Goal: Information Seeking & Learning: Learn about a topic

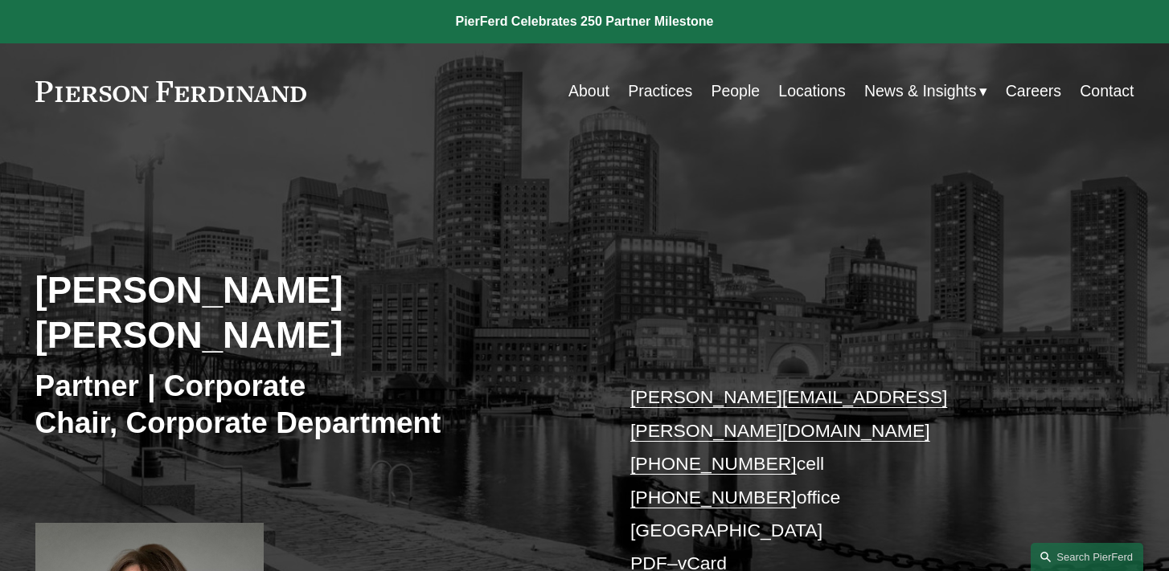
click at [668, 95] on link "Practices" at bounding box center [660, 91] width 64 height 31
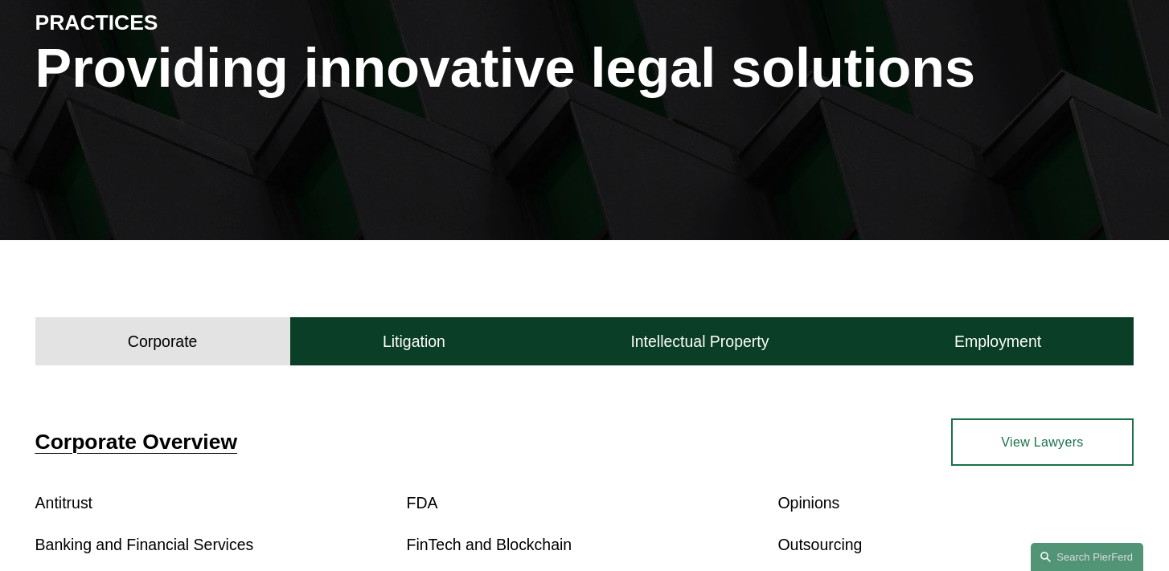
scroll to position [223, 0]
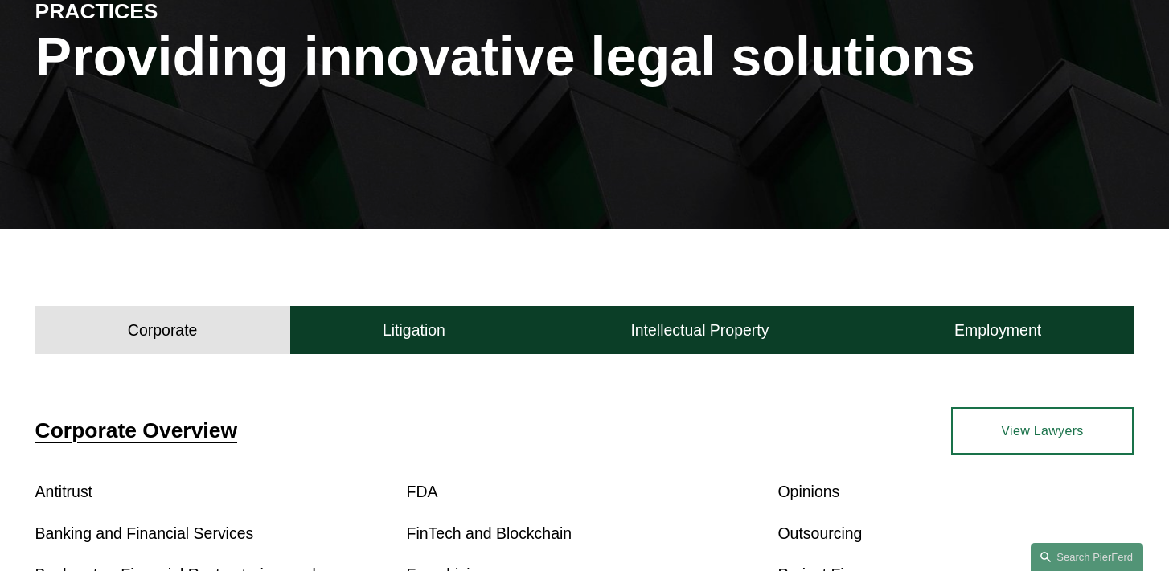
click at [133, 339] on h4 "Corporate" at bounding box center [163, 331] width 70 height 20
click at [179, 348] on button "Corporate" at bounding box center [162, 330] width 255 height 48
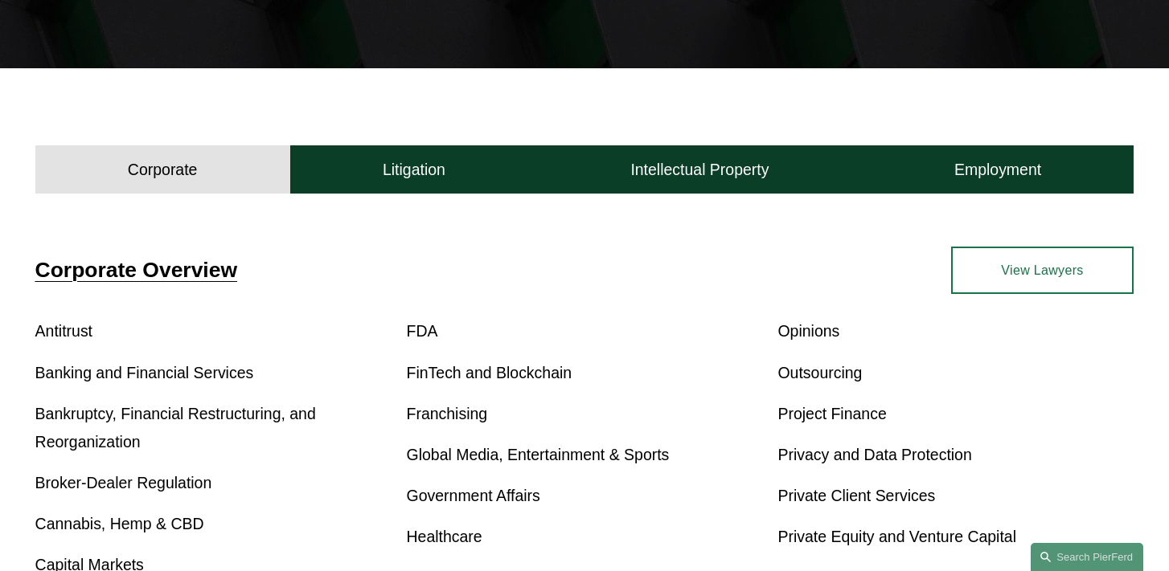
scroll to position [401, 0]
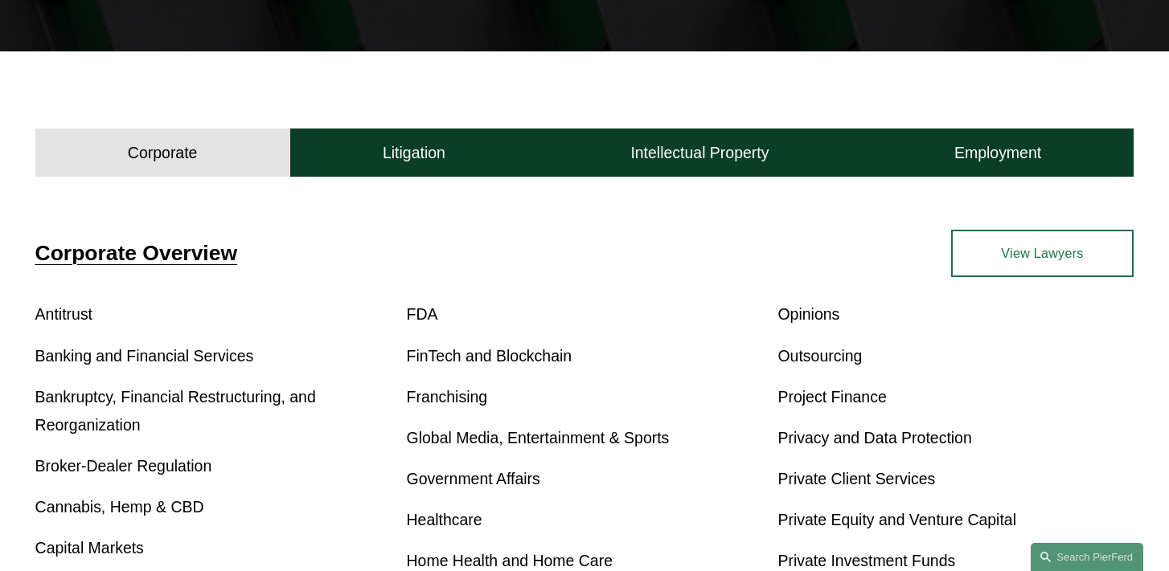
click at [1013, 259] on link "View Lawyers" at bounding box center [1042, 253] width 183 height 47
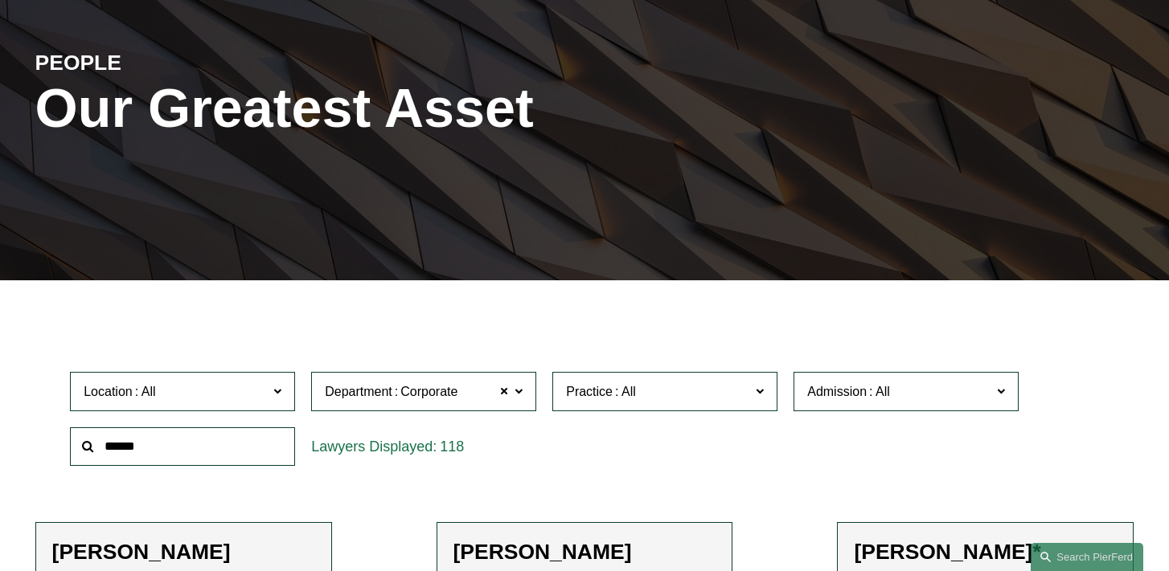
scroll to position [227, 0]
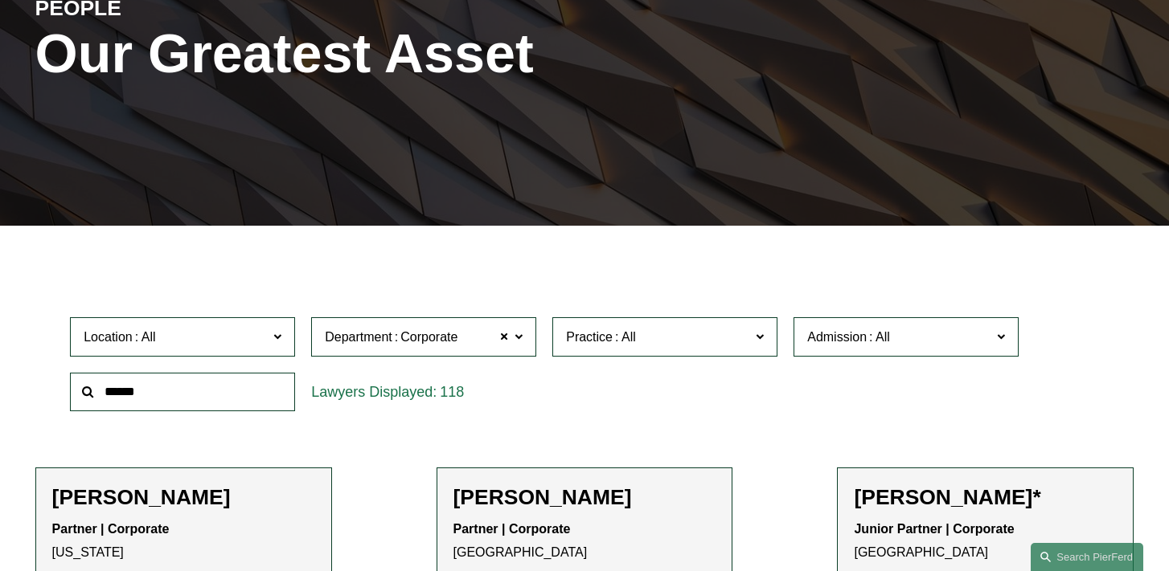
click at [271, 338] on label "Location" at bounding box center [182, 336] width 225 height 39
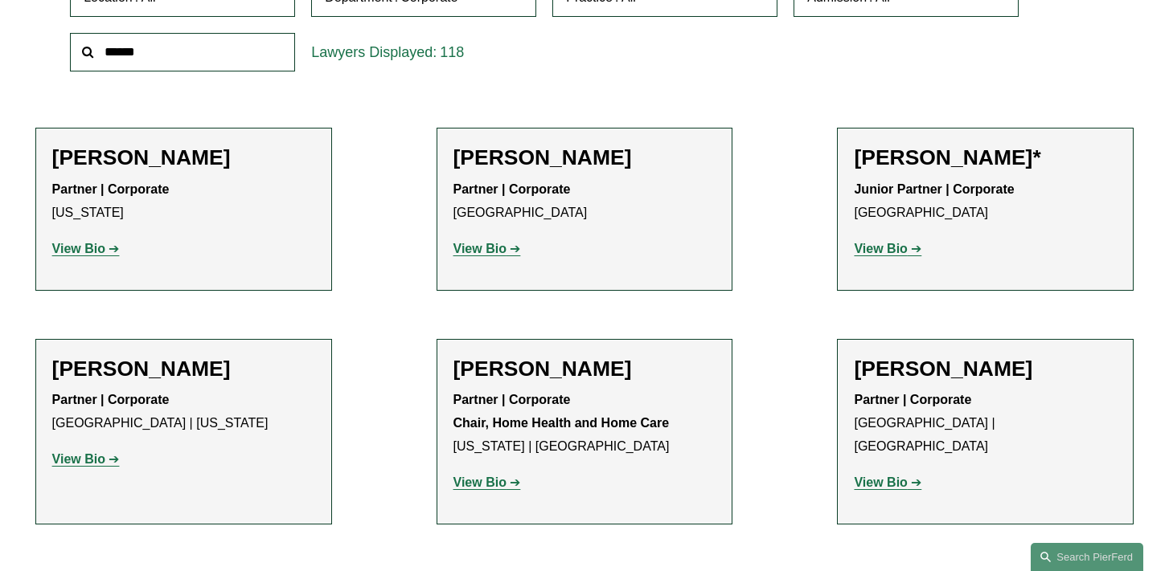
scroll to position [471, 0]
click at [0, 0] on link "[US_STATE]" at bounding box center [0, 0] width 0 height 0
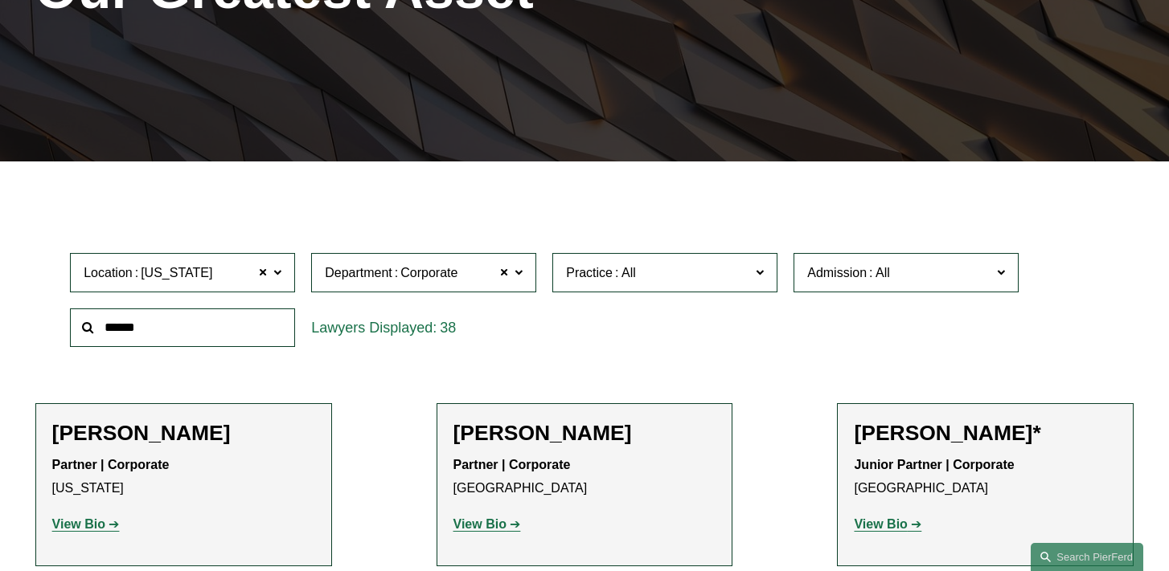
scroll to position [287, 0]
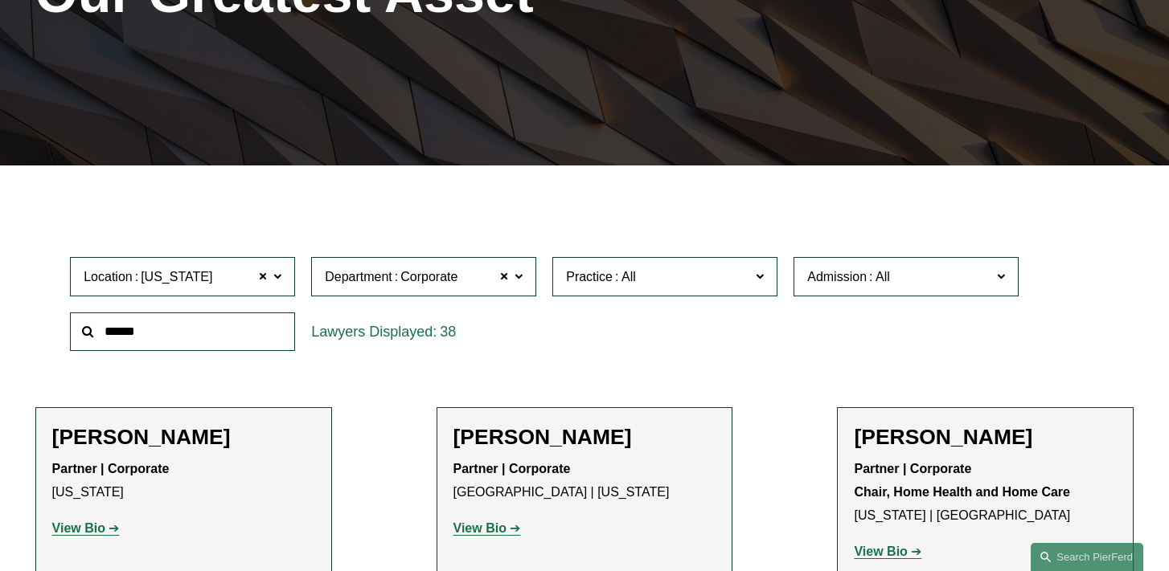
click at [278, 278] on span at bounding box center [277, 275] width 8 height 21
click at [0, 0] on link "Boston" at bounding box center [0, 0] width 0 height 0
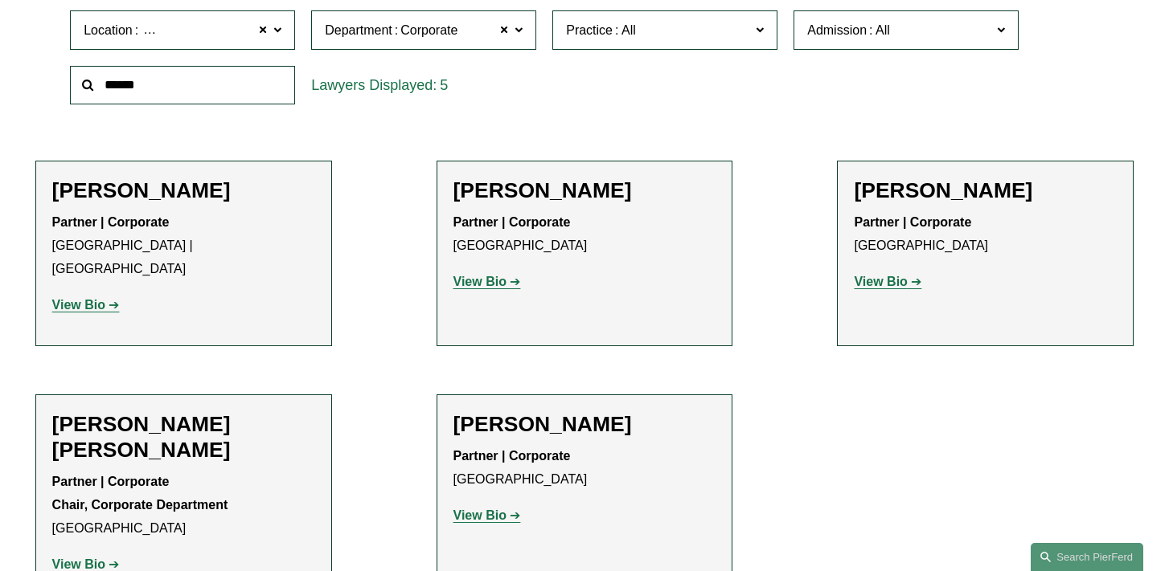
scroll to position [546, 0]
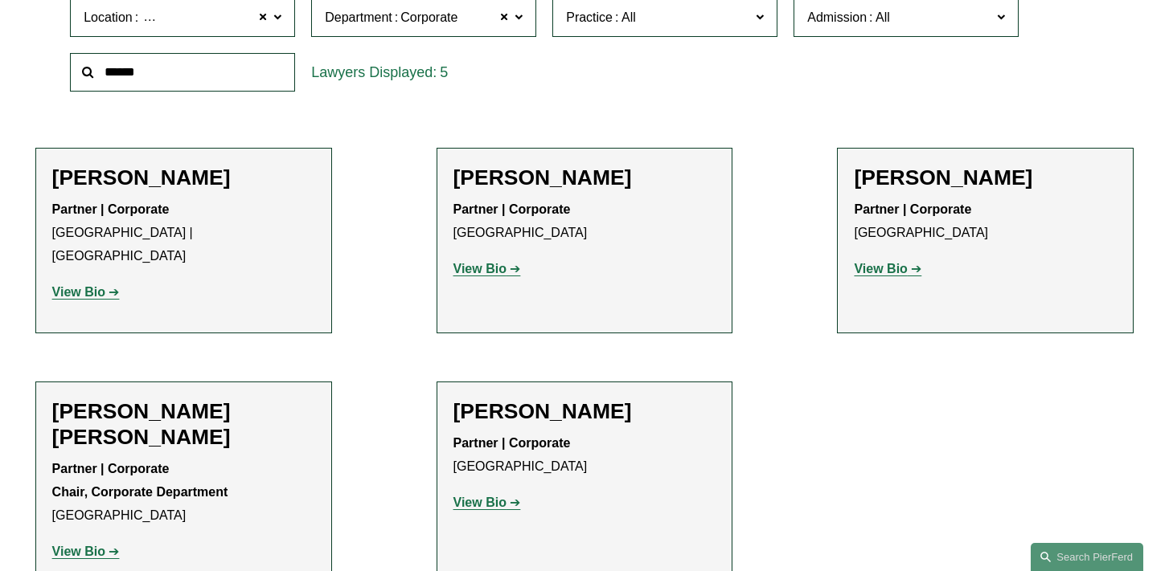
click at [487, 269] on strong "View Bio" at bounding box center [479, 269] width 53 height 14
click at [888, 273] on strong "View Bio" at bounding box center [879, 269] width 53 height 14
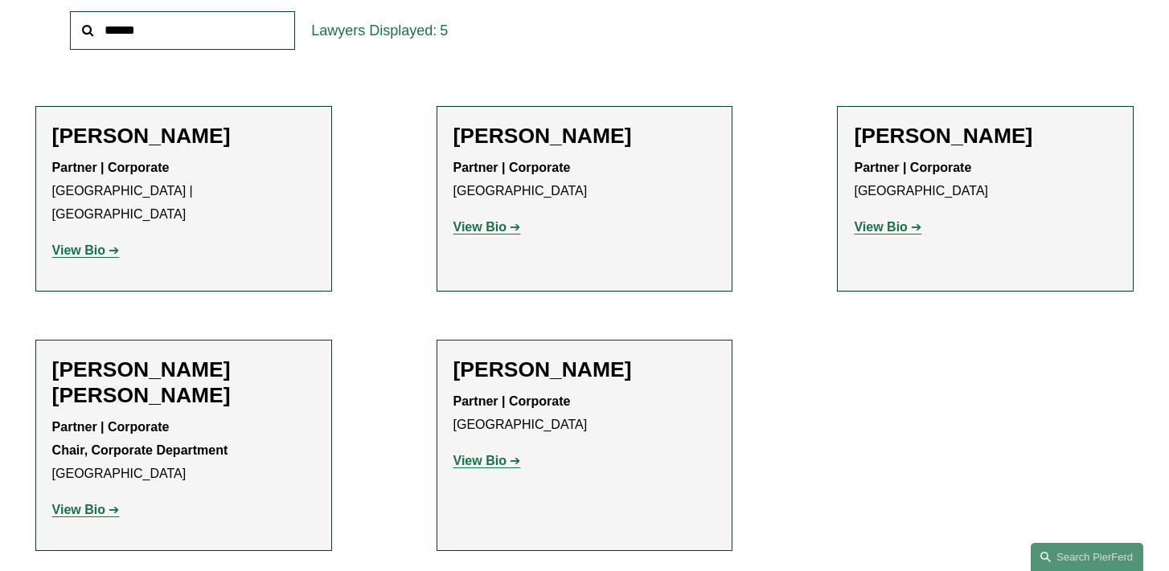
scroll to position [597, 0]
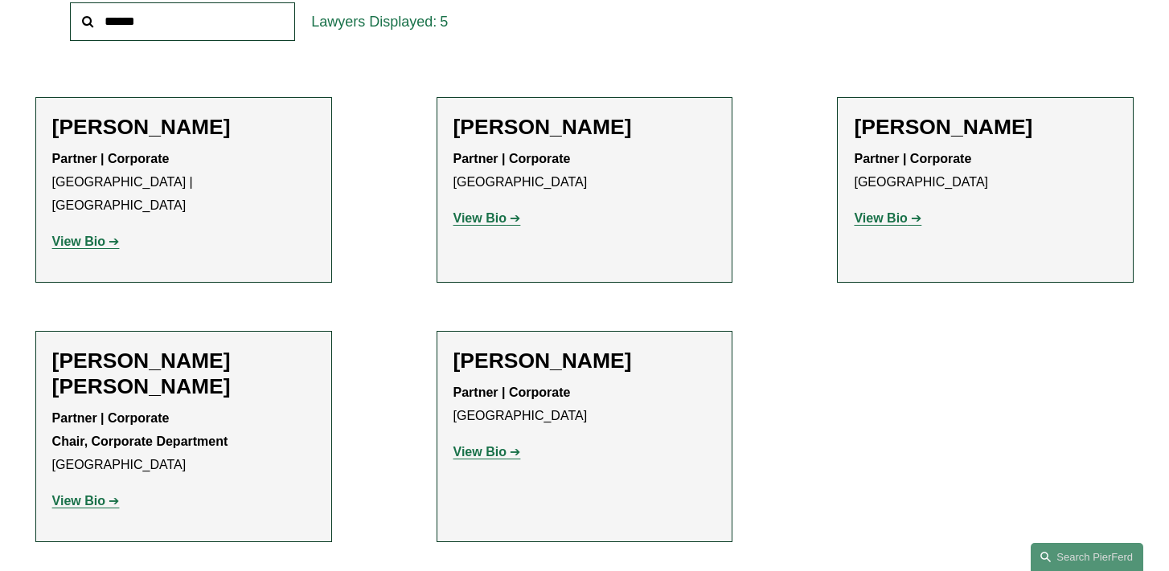
click at [500, 445] on strong "View Bio" at bounding box center [479, 452] width 53 height 14
click at [87, 235] on strong "View Bio" at bounding box center [78, 242] width 53 height 14
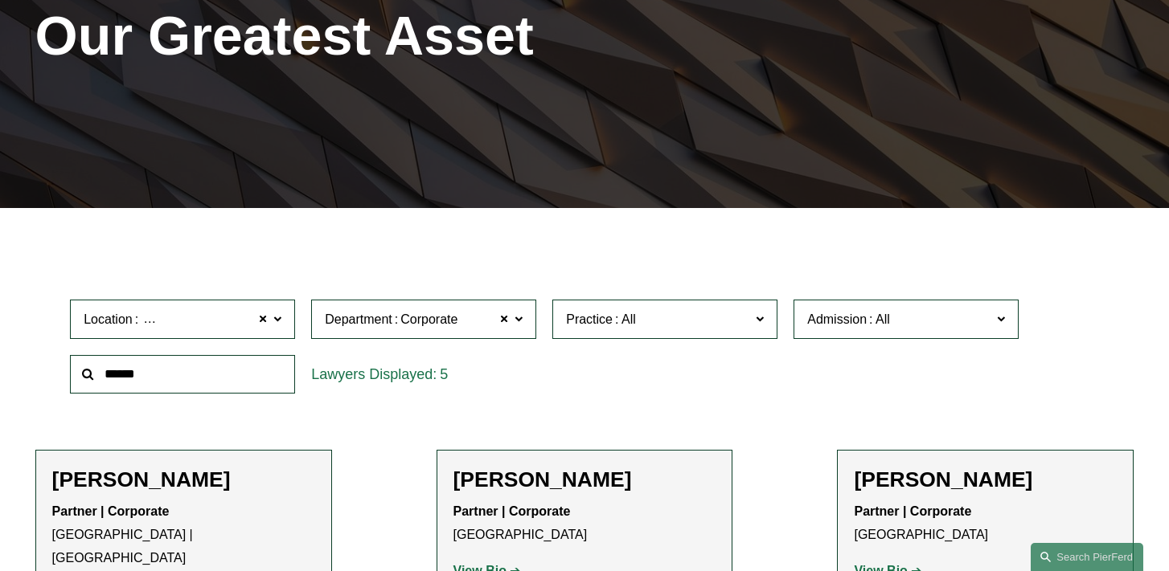
scroll to position [249, 0]
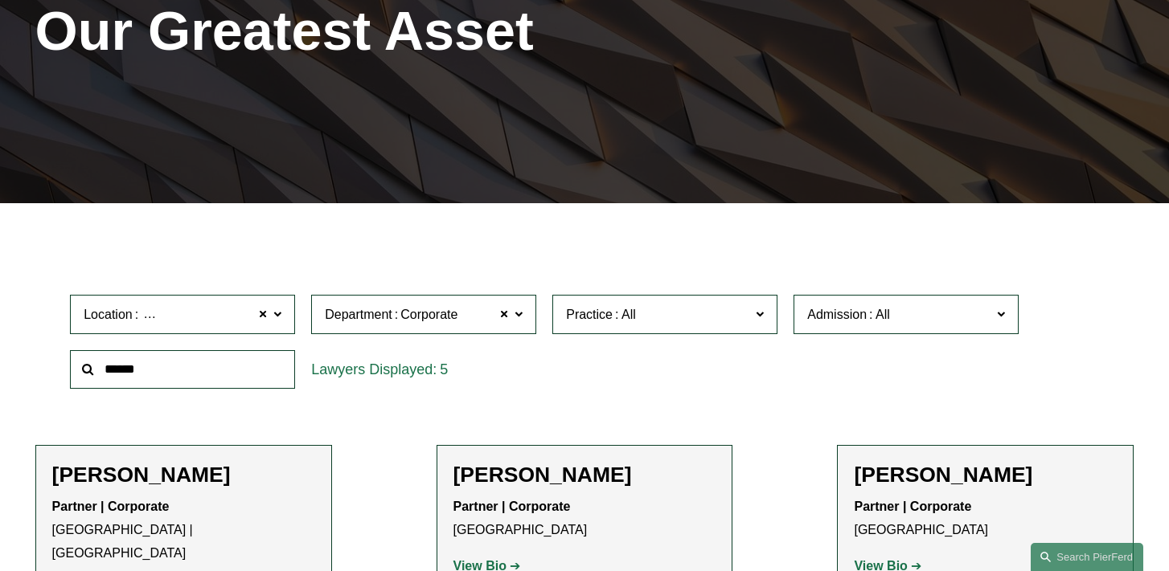
click at [280, 316] on span at bounding box center [277, 313] width 8 height 21
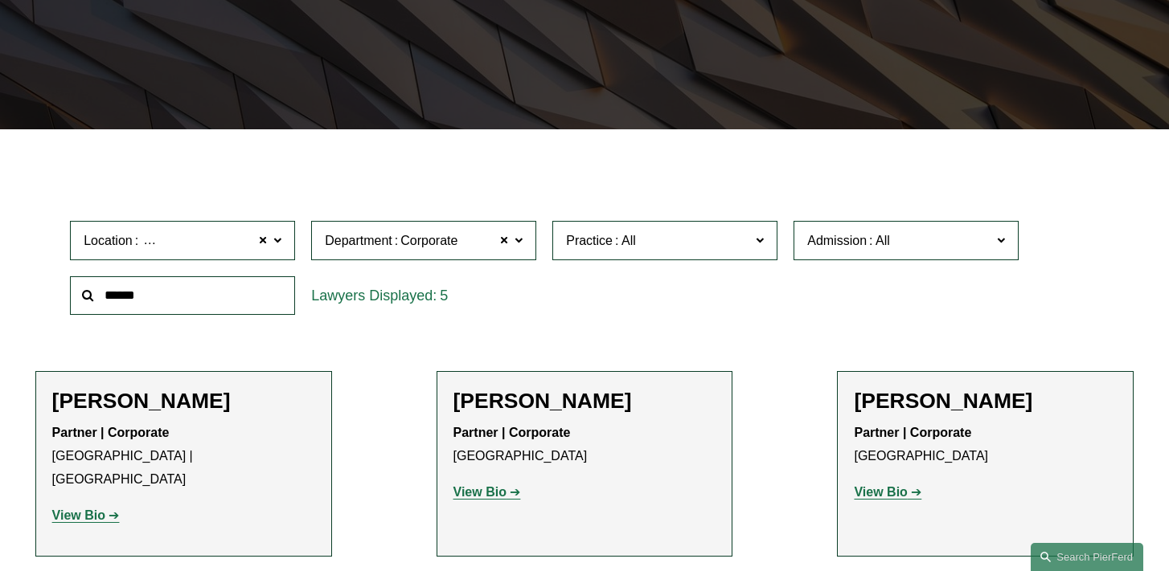
scroll to position [525, 0]
click at [0, 0] on link "[US_STATE]" at bounding box center [0, 0] width 0 height 0
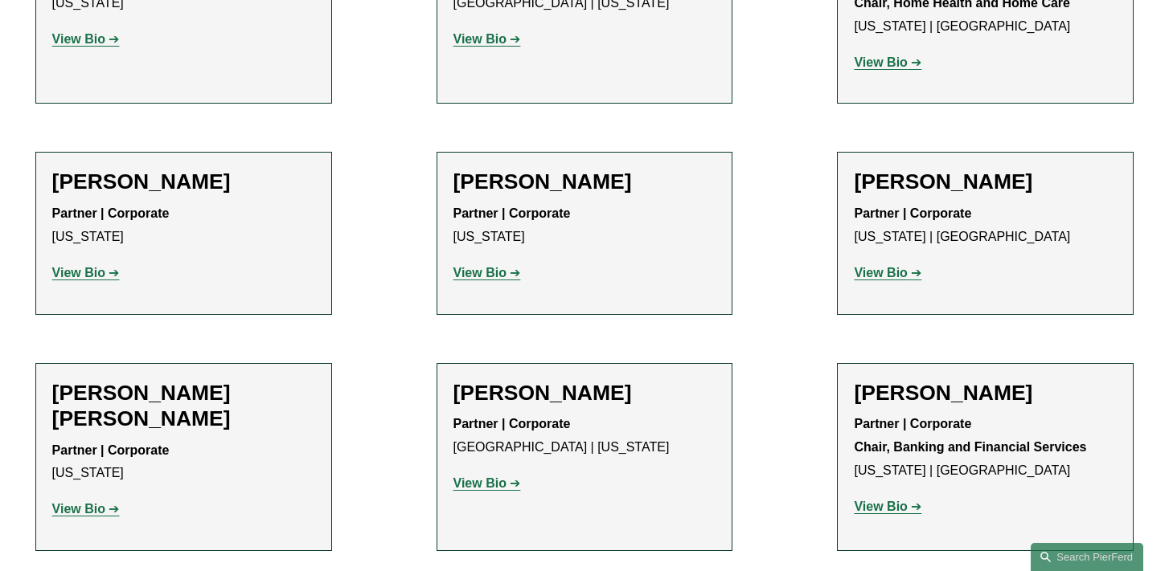
scroll to position [922, 0]
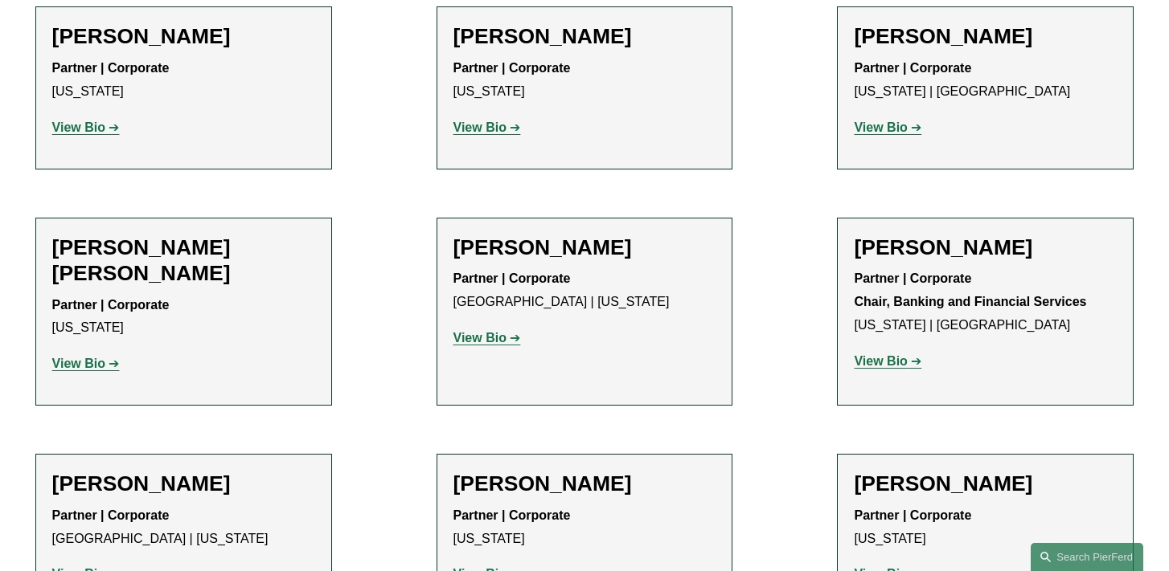
click at [490, 342] on strong "View Bio" at bounding box center [479, 338] width 53 height 14
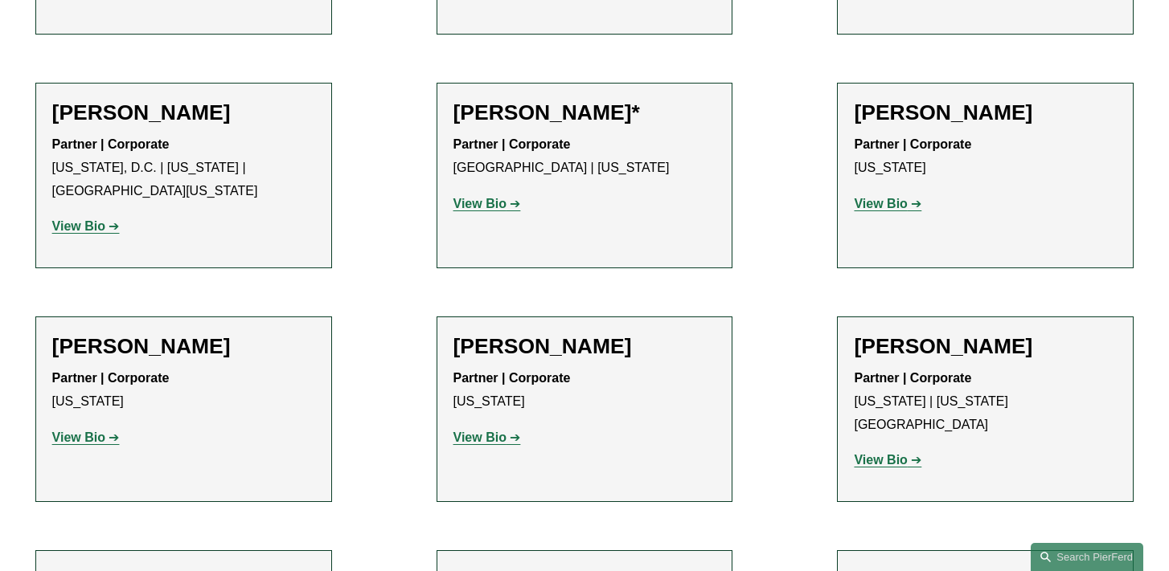
scroll to position [1505, 0]
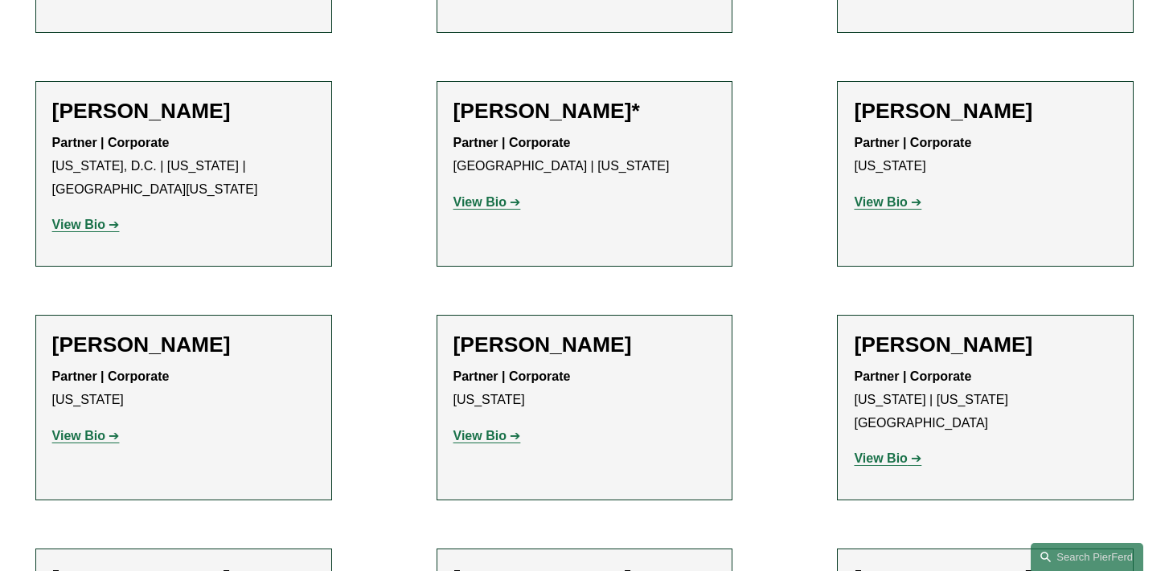
click at [476, 431] on strong "View Bio" at bounding box center [479, 436] width 53 height 14
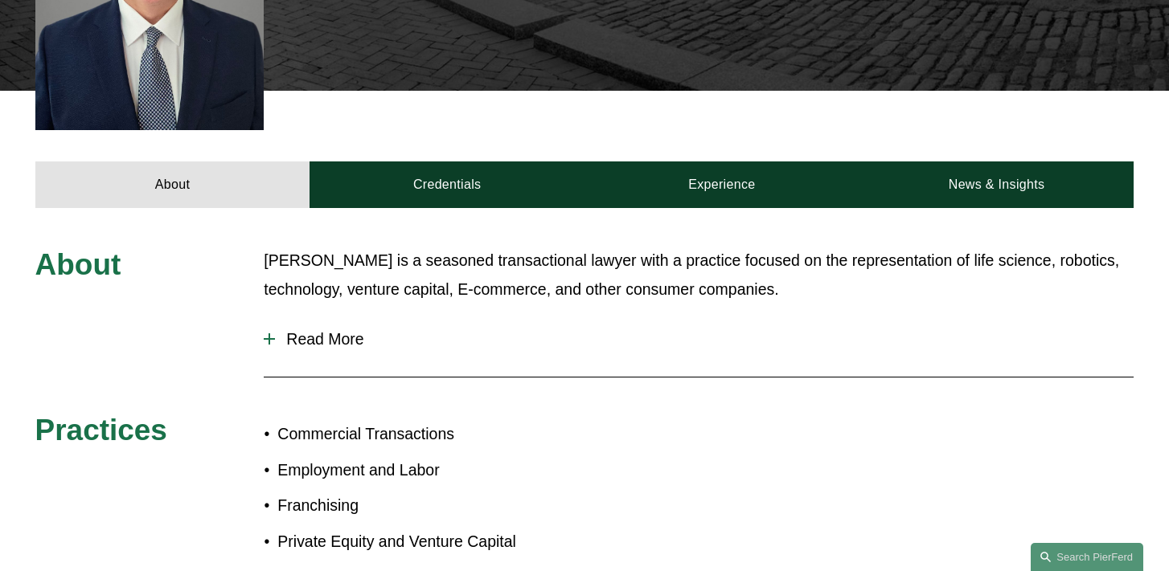
scroll to position [586, 0]
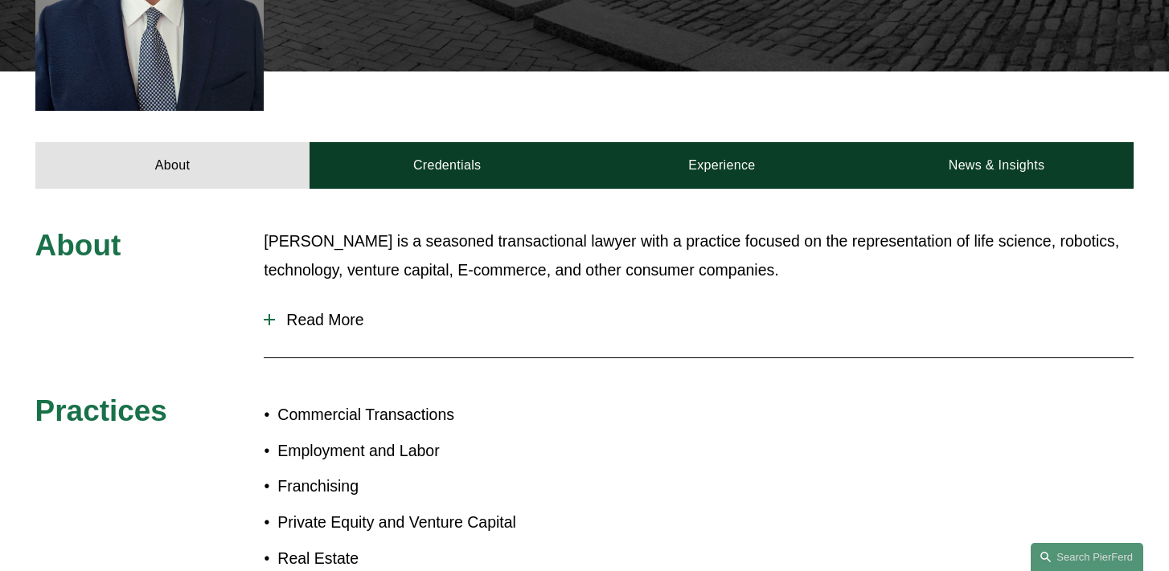
click at [324, 311] on span "Read More" at bounding box center [704, 320] width 858 height 18
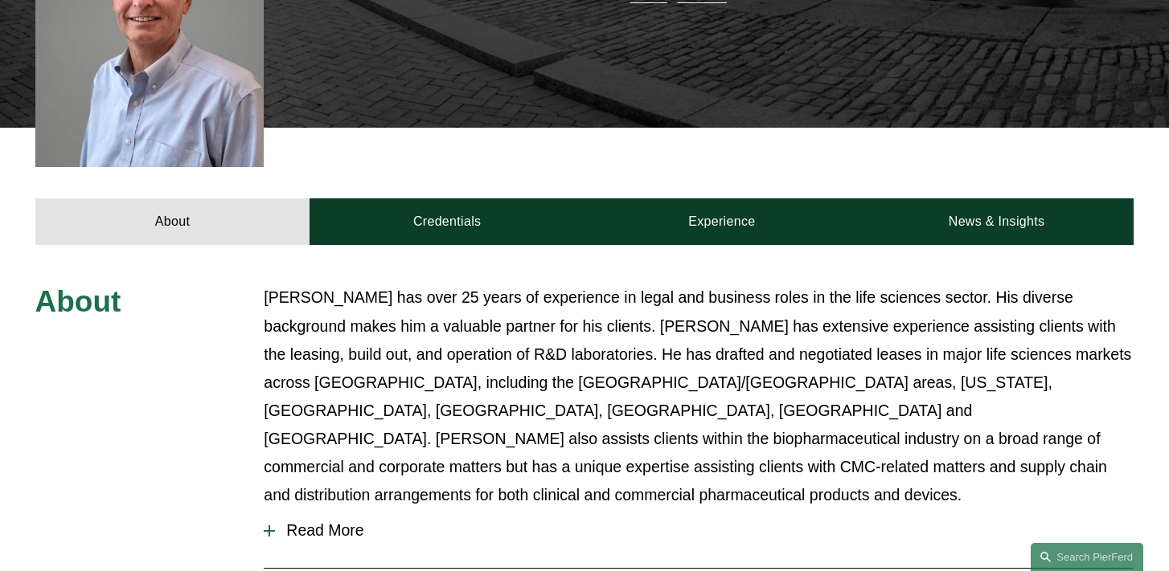
scroll to position [531, 0]
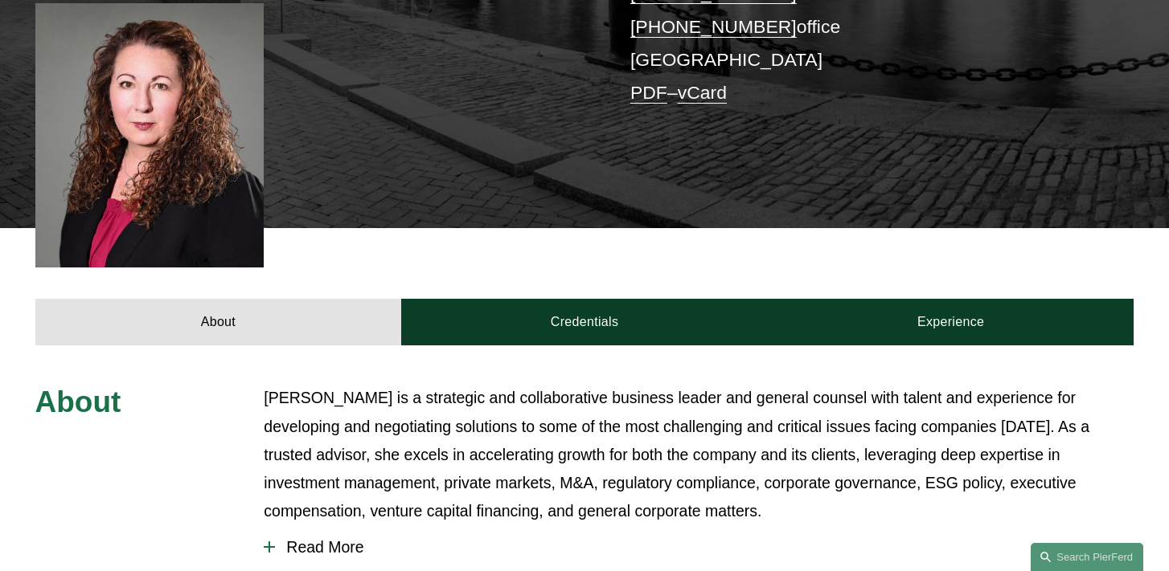
scroll to position [434, 0]
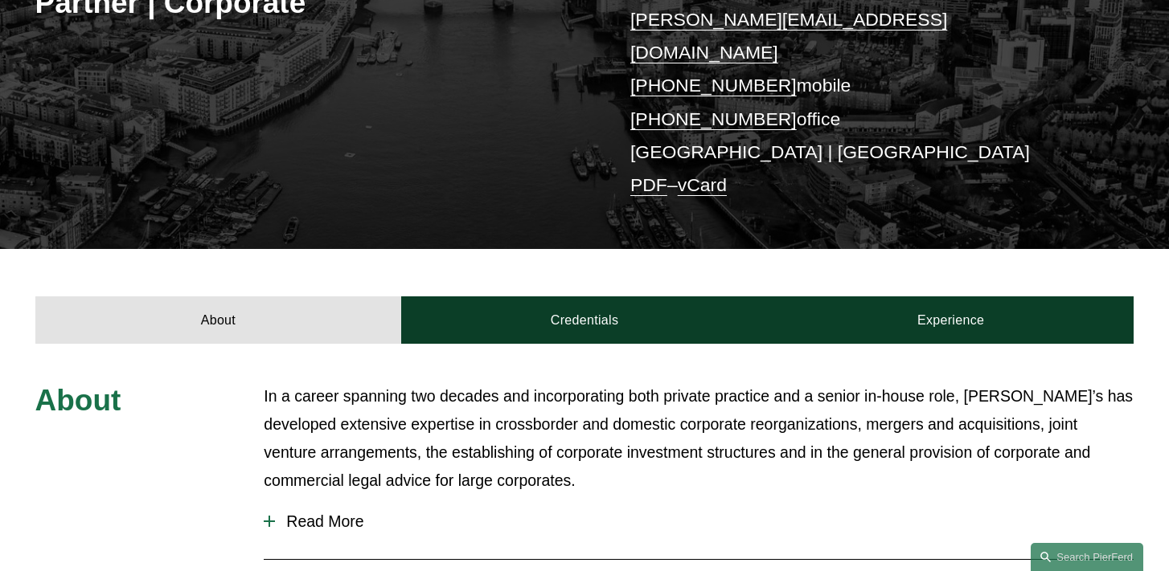
scroll to position [378, 0]
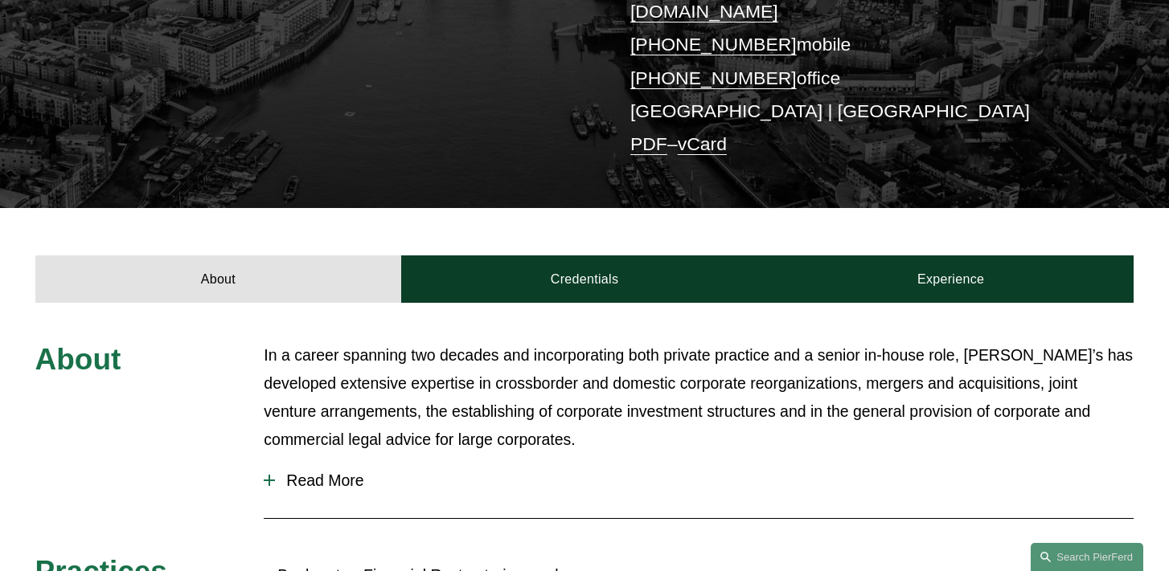
click at [301, 472] on span "Read More" at bounding box center [704, 481] width 858 height 18
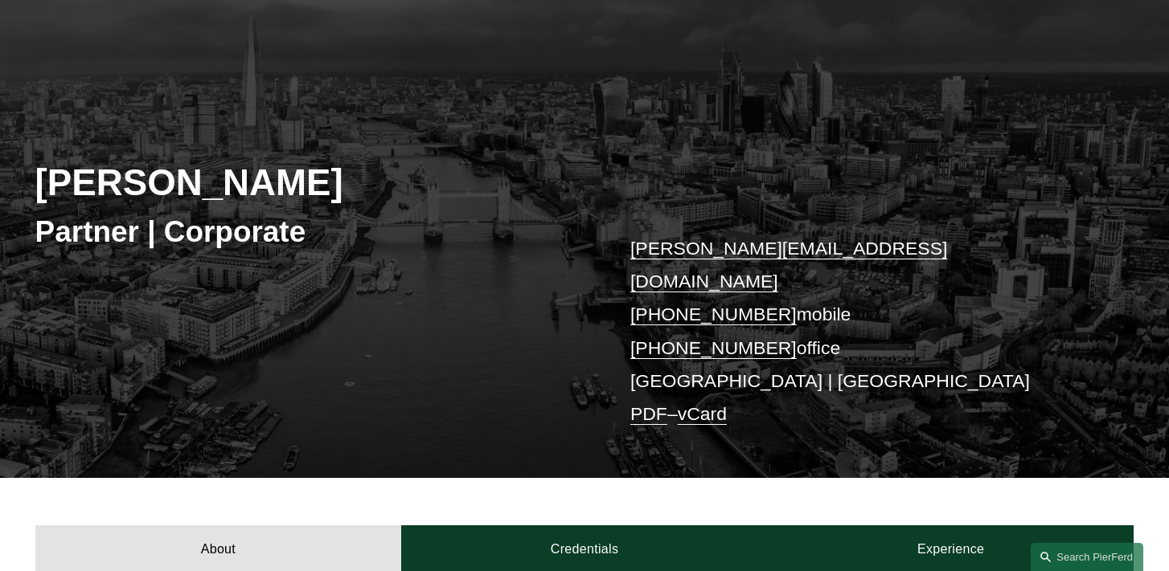
scroll to position [0, 0]
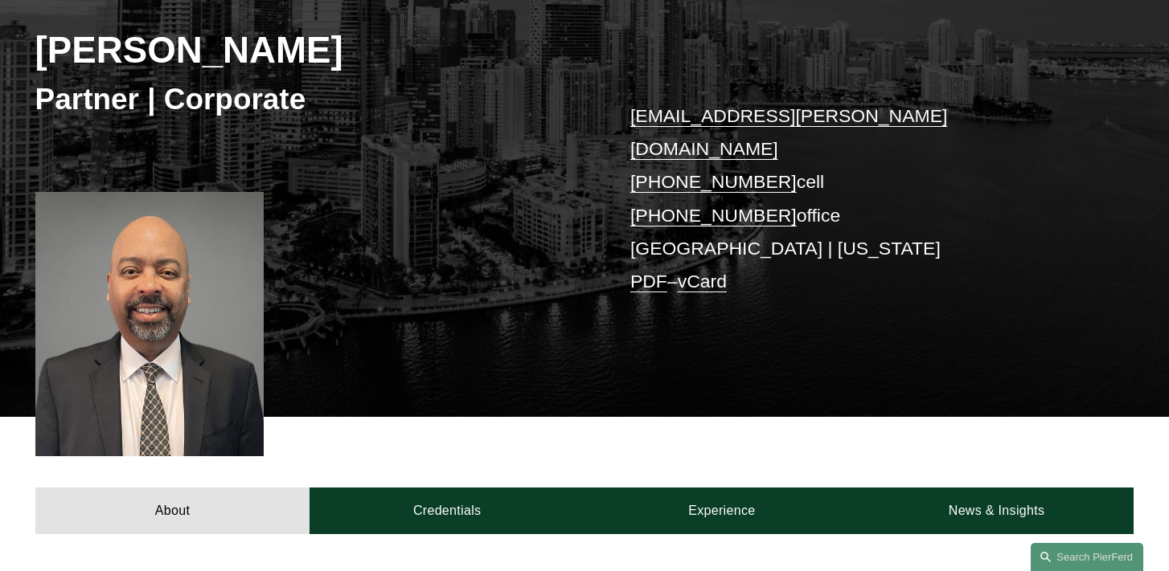
scroll to position [477, 0]
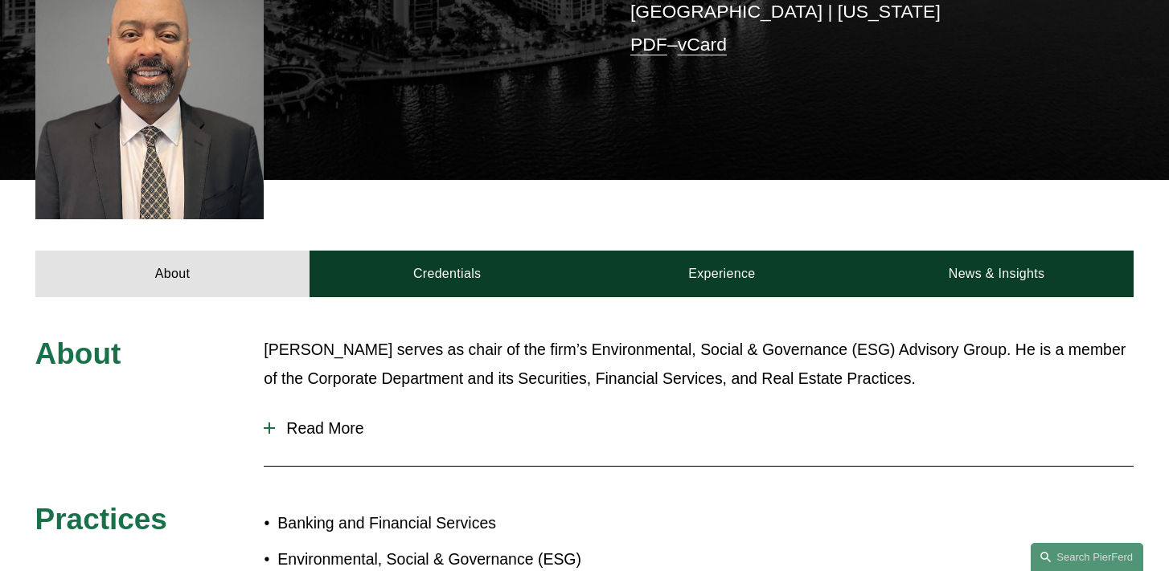
click at [338, 420] on span "Read More" at bounding box center [704, 429] width 858 height 18
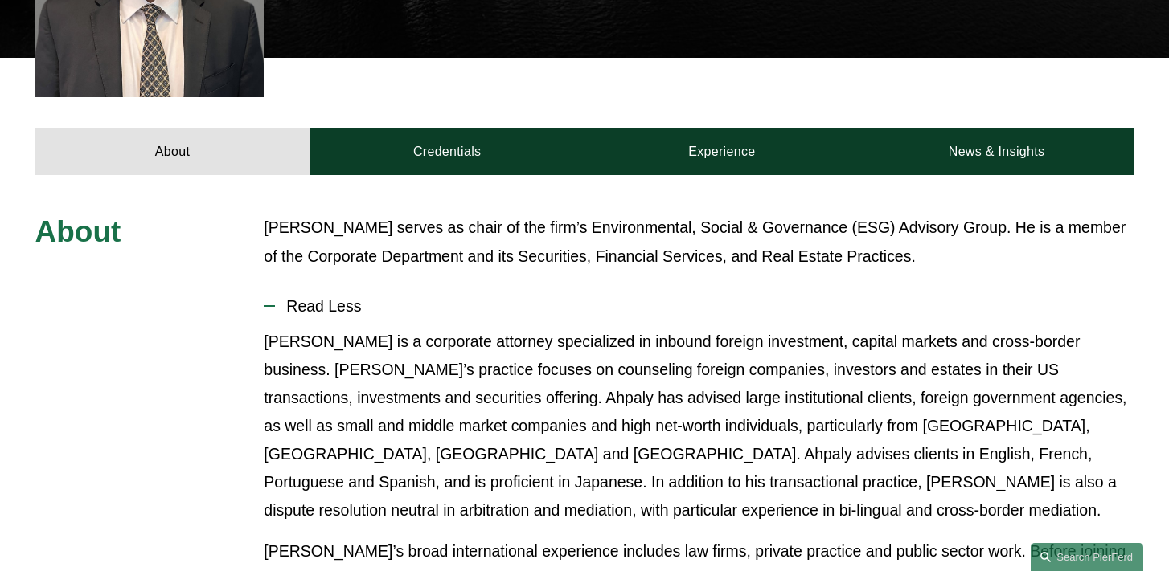
scroll to position [711, 0]
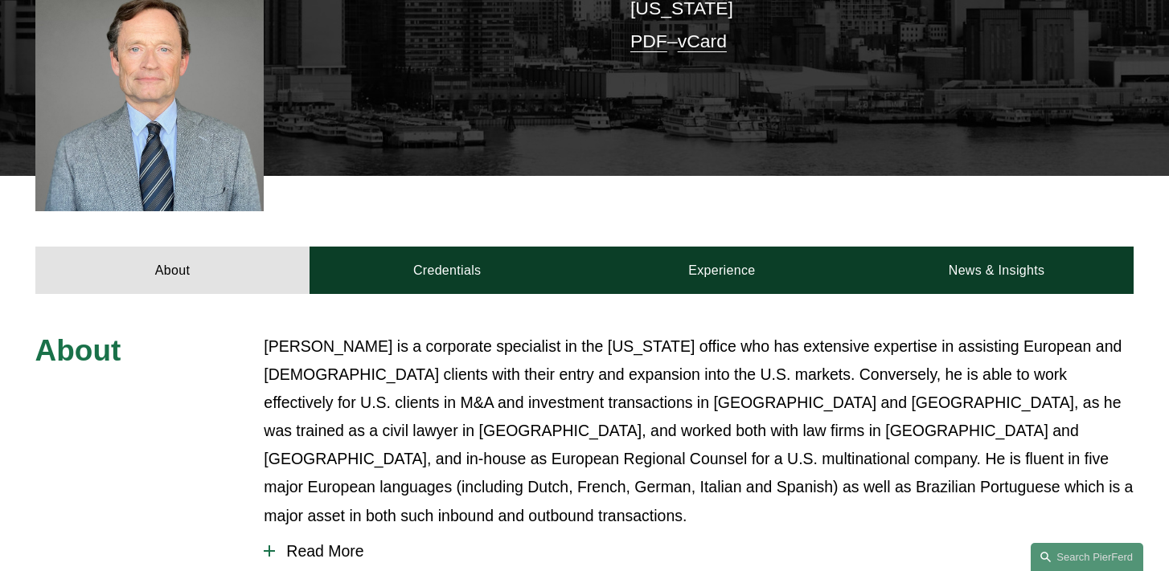
scroll to position [448, 0]
